Goal: Check status: Check status

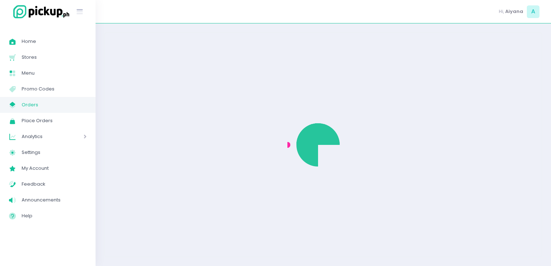
click at [46, 98] on link "My Store Created with Sketch. Orders" at bounding box center [48, 105] width 96 height 16
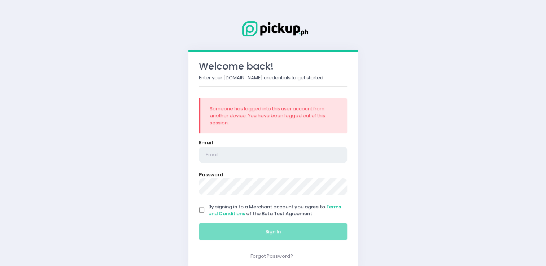
click at [214, 153] on input "email" at bounding box center [273, 155] width 149 height 17
type input "[EMAIL_ADDRESS][DOMAIN_NAME]"
click at [203, 209] on input "By signing in to a Merchant account you agree to Terms and Conditions of the Be…" at bounding box center [202, 211] width 14 height 14
checkbox input "true"
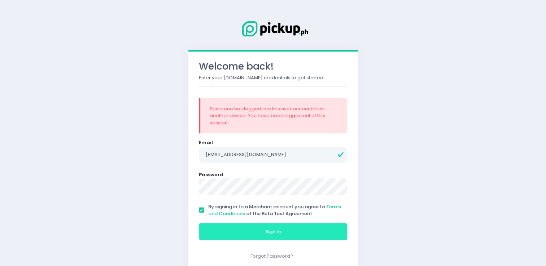
click at [226, 233] on button "Sign In" at bounding box center [273, 231] width 149 height 17
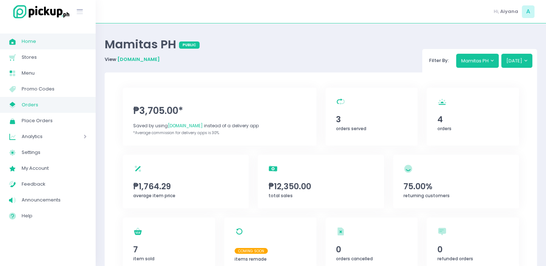
click at [40, 104] on span "Orders" at bounding box center [54, 104] width 65 height 9
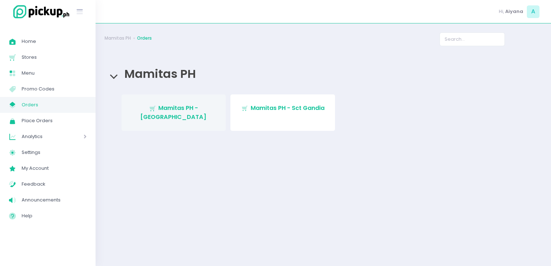
click at [163, 106] on span "Mamitas PH - Blue Ridge" at bounding box center [173, 112] width 66 height 17
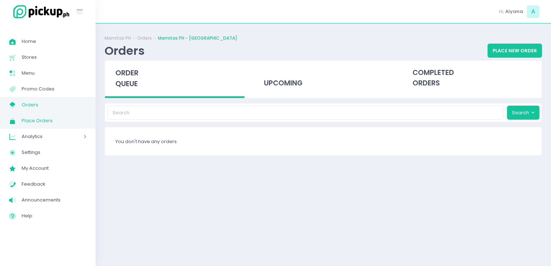
click at [48, 113] on link "Place Orders Created with Sketch. Place Orders" at bounding box center [48, 121] width 96 height 16
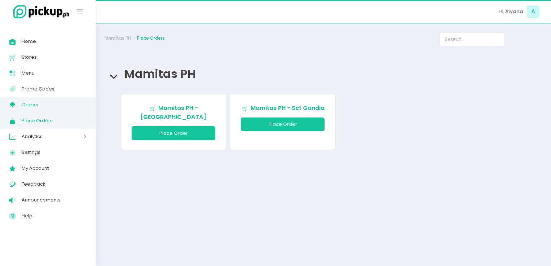
click at [49, 101] on span "Orders" at bounding box center [54, 104] width 65 height 9
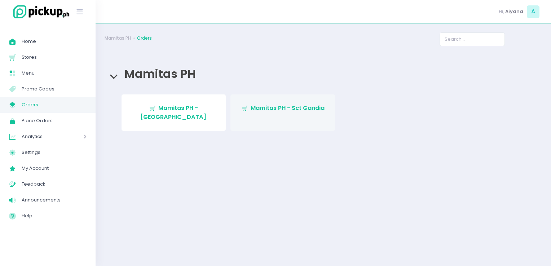
click at [274, 107] on span "Mamitas PH - Sct Gandia" at bounding box center [288, 108] width 74 height 8
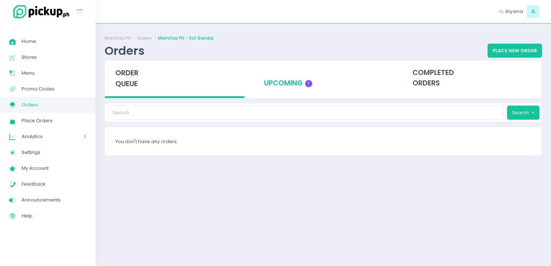
click at [305, 81] on div "upcoming 1" at bounding box center [324, 78] width 140 height 35
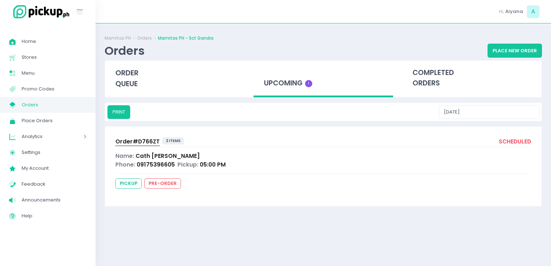
click at [139, 140] on span "Order# D766ZT" at bounding box center [137, 142] width 44 height 8
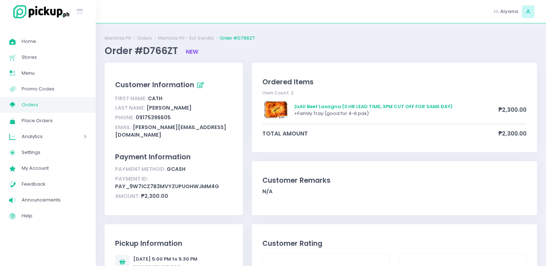
click at [36, 106] on span "Orders" at bounding box center [54, 104] width 65 height 9
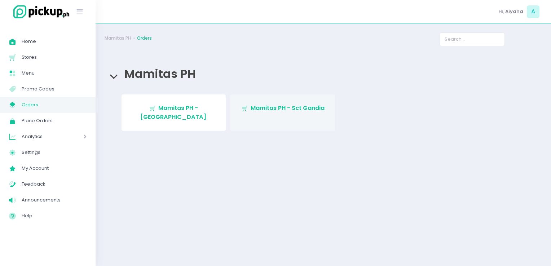
click at [256, 111] on span "Mamitas PH - Sct Gandia" at bounding box center [288, 108] width 74 height 8
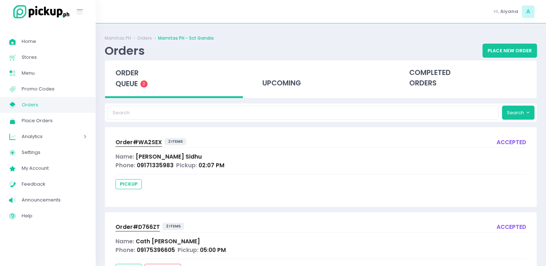
click at [143, 138] on div "Order# WA2SEX" at bounding box center [138, 142] width 47 height 9
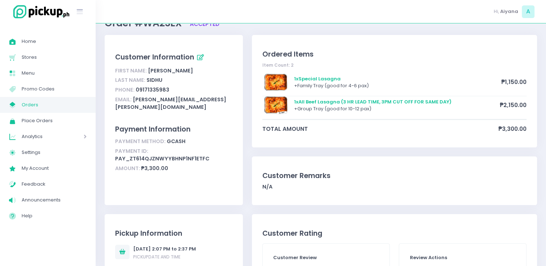
scroll to position [29, 0]
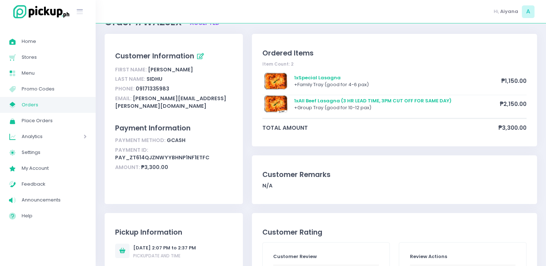
click at [43, 106] on span "Orders" at bounding box center [54, 104] width 65 height 9
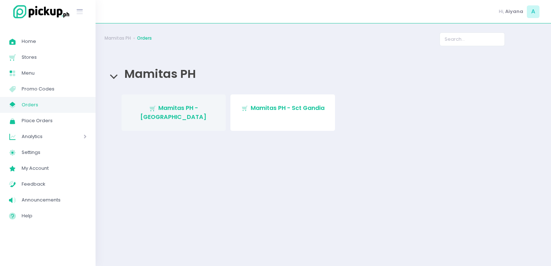
click at [176, 113] on link "Stockholm-icons / Shopping / Cart1 Created with Sketch. Mamitas PH - Blue Ridge" at bounding box center [174, 113] width 105 height 36
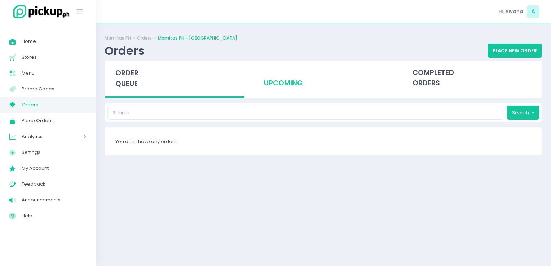
click at [286, 90] on div "upcoming" at bounding box center [324, 78] width 140 height 35
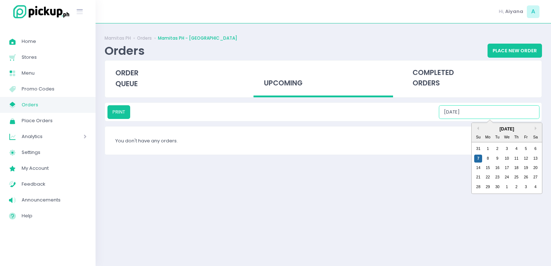
click at [479, 115] on input "09/07/2025" at bounding box center [489, 112] width 101 height 14
click at [492, 161] on div "8" at bounding box center [488, 159] width 8 height 8
type input "09/08/2025"
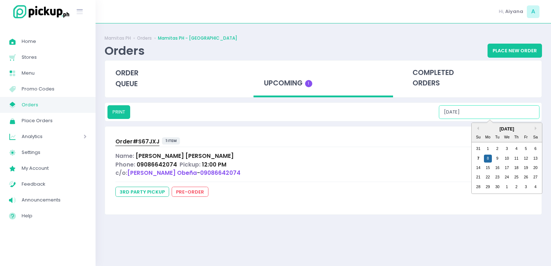
click at [478, 116] on input "09/08/2025" at bounding box center [489, 112] width 101 height 14
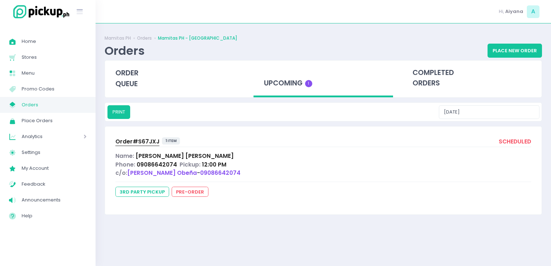
click at [144, 140] on span "Order# S67JXJ" at bounding box center [137, 142] width 44 height 8
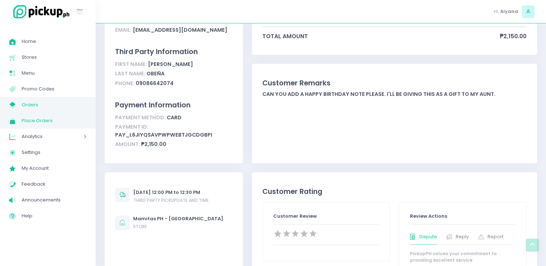
scroll to position [130, 0]
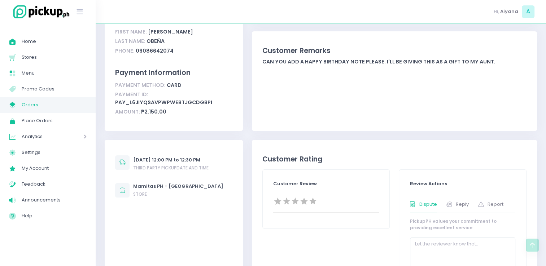
click at [40, 104] on span "Orders" at bounding box center [54, 104] width 65 height 9
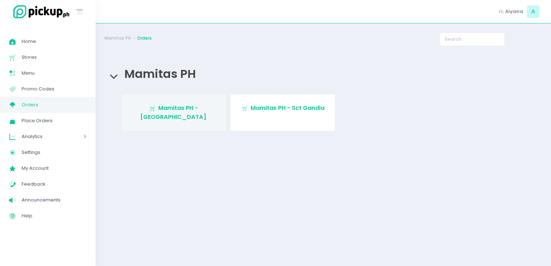
click at [180, 118] on link "Stockholm-icons / Shopping / Cart1 Created with Sketch. Mamitas PH - Blue Ridge" at bounding box center [174, 113] width 105 height 36
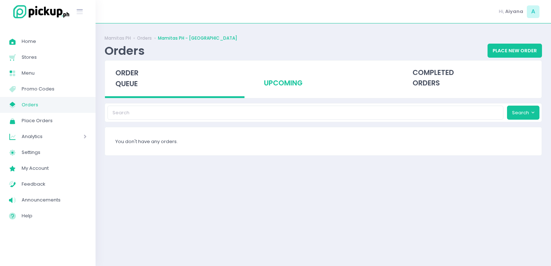
click at [274, 77] on div "upcoming" at bounding box center [324, 78] width 140 height 35
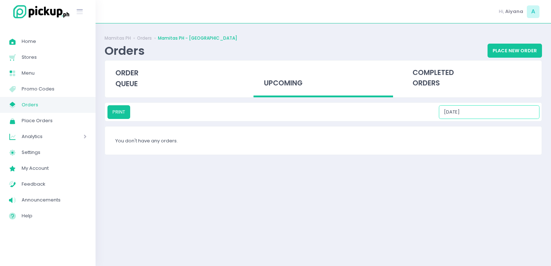
click at [483, 113] on input "09/07/2025" at bounding box center [489, 112] width 101 height 14
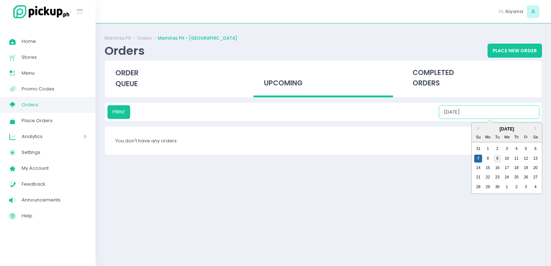
click at [494, 162] on div "7 8 9 10 11 12 13" at bounding box center [507, 158] width 67 height 9
click at [495, 160] on div "9" at bounding box center [498, 159] width 8 height 8
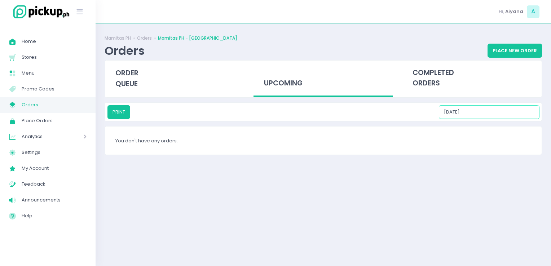
click at [484, 112] on input "09/09/2025" at bounding box center [489, 112] width 101 height 14
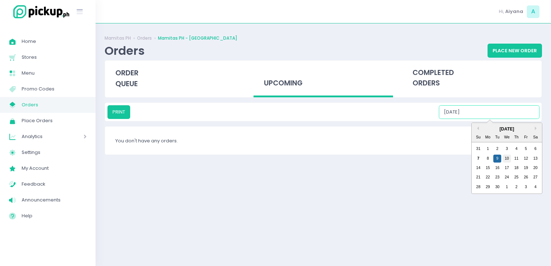
click at [508, 155] on div "10" at bounding box center [507, 159] width 8 height 8
click at [492, 106] on input "09/10/2025" at bounding box center [489, 112] width 101 height 14
click at [518, 155] on div "11" at bounding box center [517, 159] width 8 height 8
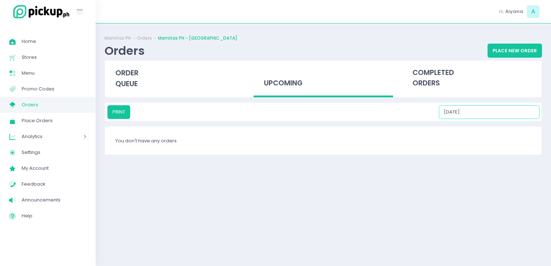
click at [499, 110] on input "09/11/2025" at bounding box center [489, 112] width 101 height 14
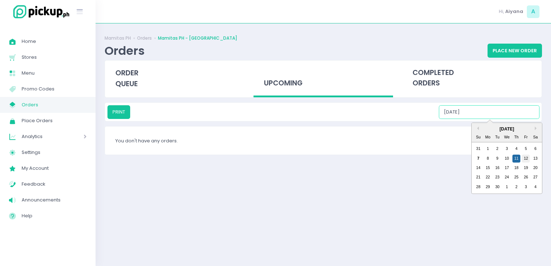
click at [528, 158] on div "12" at bounding box center [526, 159] width 8 height 8
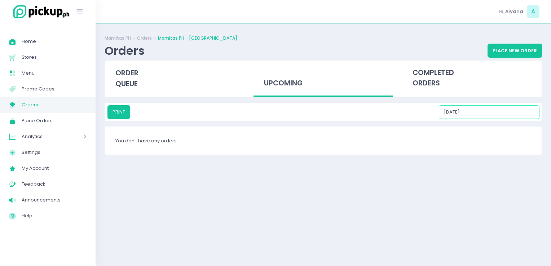
click at [498, 115] on input "09/12/2025" at bounding box center [489, 112] width 101 height 14
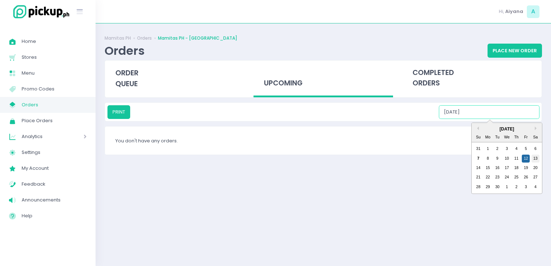
click at [533, 156] on div "13" at bounding box center [536, 159] width 8 height 8
click at [498, 110] on input "09/13/2025" at bounding box center [489, 112] width 101 height 14
click at [481, 164] on div "14" at bounding box center [479, 168] width 8 height 8
click at [495, 106] on input "09/14/2025" at bounding box center [489, 112] width 101 height 14
click at [489, 166] on div "15" at bounding box center [488, 168] width 8 height 8
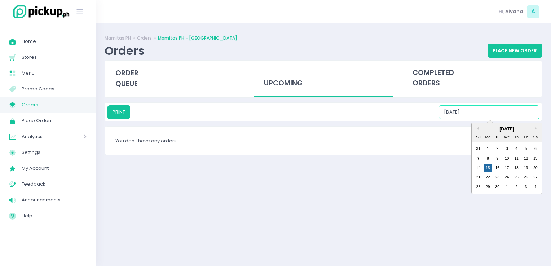
click at [486, 110] on input "09/15/2025" at bounding box center [489, 112] width 101 height 14
drag, startPoint x: 498, startPoint y: 172, endPoint x: 497, endPoint y: 169, distance: 3.8
click at [497, 169] on div "14 15 16 17 18 19 20" at bounding box center [507, 167] width 67 height 9
click at [497, 169] on div "16" at bounding box center [498, 168] width 8 height 8
click at [485, 108] on input "09/16/2025" at bounding box center [489, 112] width 101 height 14
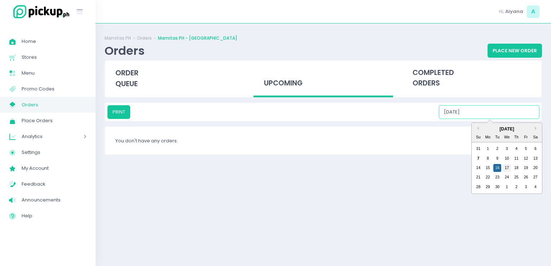
click at [509, 168] on div "17" at bounding box center [507, 168] width 8 height 8
click at [499, 110] on input "09/17/2025" at bounding box center [489, 112] width 101 height 14
click at [517, 164] on div "18" at bounding box center [517, 168] width 8 height 8
type input "09/18/2025"
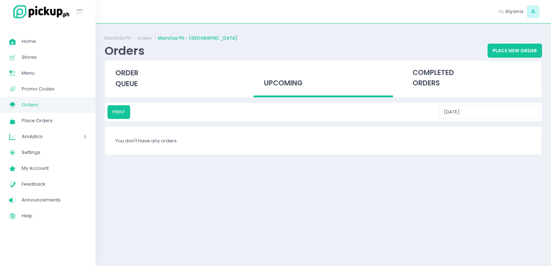
click at [69, 112] on link "My Store Created with Sketch. Orders" at bounding box center [48, 105] width 96 height 16
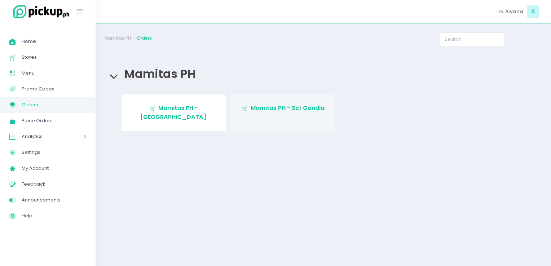
click at [287, 111] on span "Mamitas PH - Sct Gandia" at bounding box center [288, 108] width 74 height 8
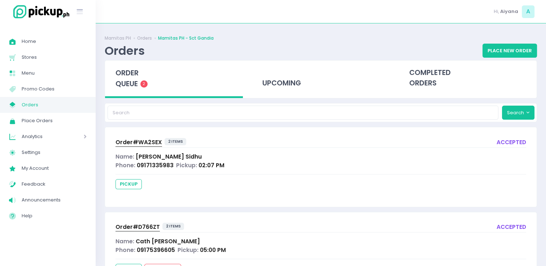
click at [132, 144] on span "Order# WA2SEX" at bounding box center [138, 143] width 47 height 8
